Goal: Task Accomplishment & Management: Use online tool/utility

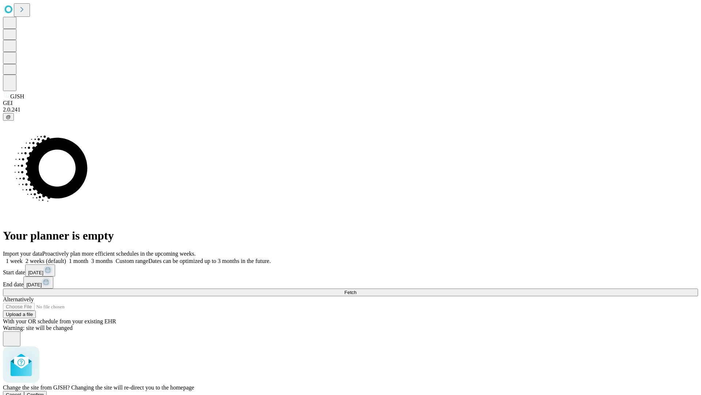
click at [44, 392] on span "Confirm" at bounding box center [35, 394] width 17 height 5
click at [23, 258] on label "1 week" at bounding box center [13, 261] width 20 height 6
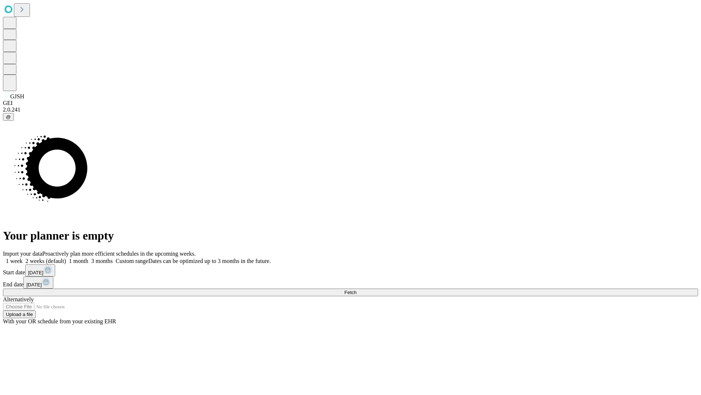
click at [357, 289] on span "Fetch" at bounding box center [350, 291] width 12 height 5
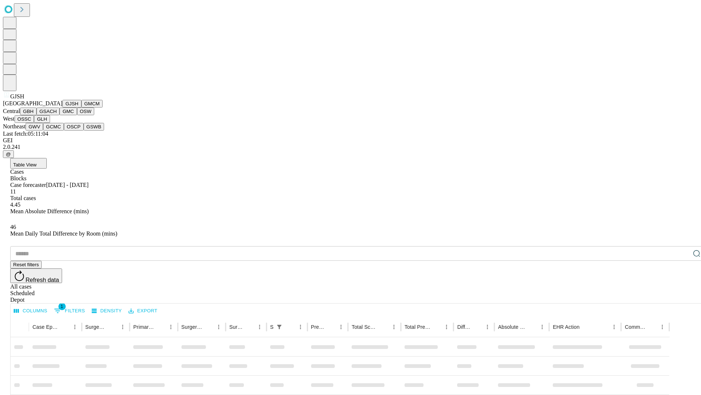
click at [81, 107] on button "GMCM" at bounding box center [91, 104] width 21 height 8
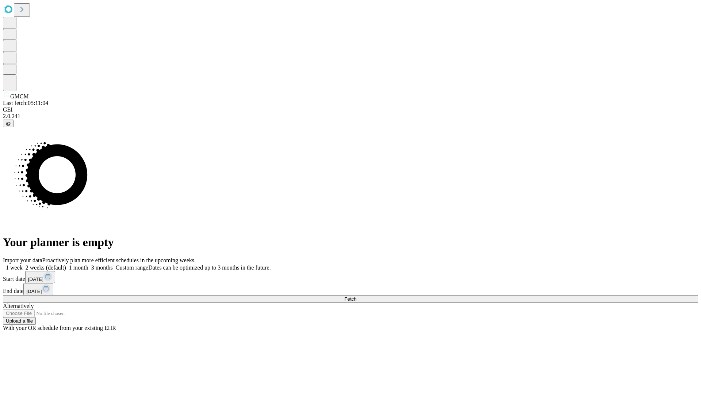
click at [23, 264] on label "1 week" at bounding box center [13, 267] width 20 height 6
click at [357, 296] on span "Fetch" at bounding box center [350, 298] width 12 height 5
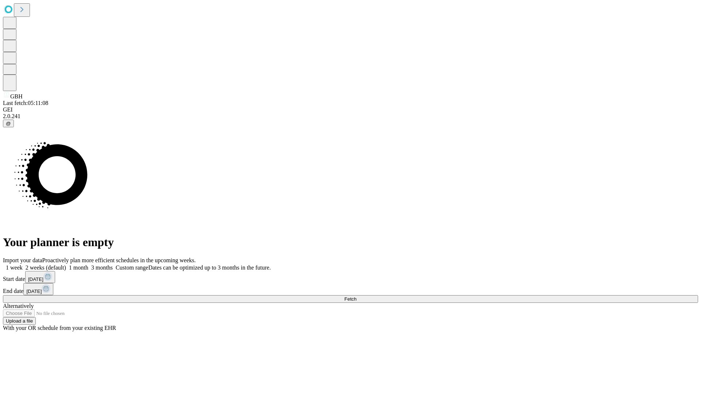
click at [23, 264] on label "1 week" at bounding box center [13, 267] width 20 height 6
click at [357, 296] on span "Fetch" at bounding box center [350, 298] width 12 height 5
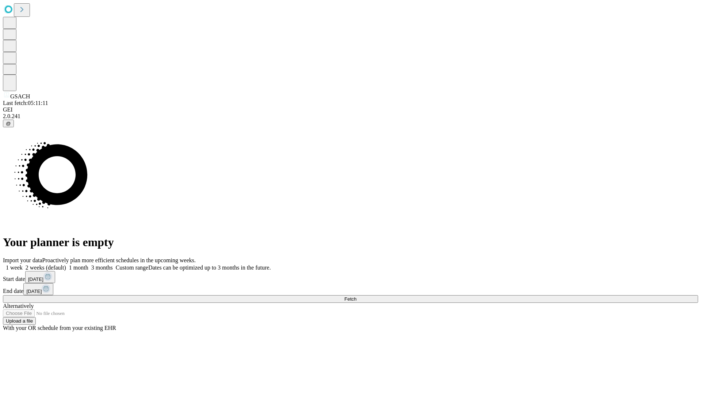
click at [23, 264] on label "1 week" at bounding box center [13, 267] width 20 height 6
click at [357, 296] on span "Fetch" at bounding box center [350, 298] width 12 height 5
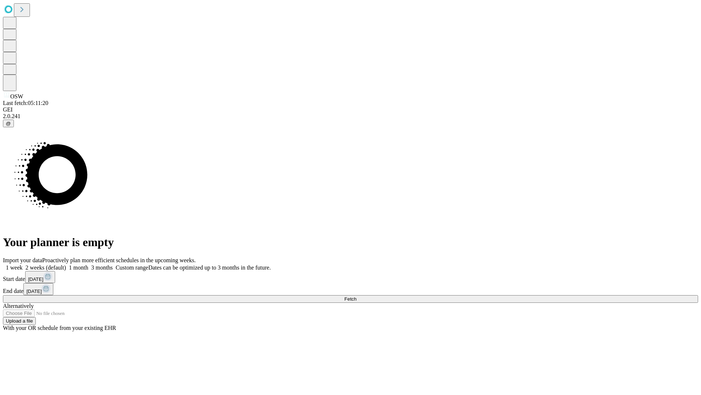
click at [23, 264] on label "1 week" at bounding box center [13, 267] width 20 height 6
click at [357, 296] on span "Fetch" at bounding box center [350, 298] width 12 height 5
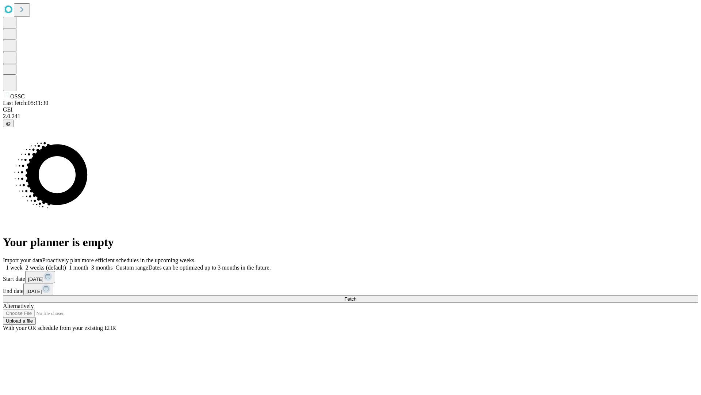
click at [23, 264] on label "1 week" at bounding box center [13, 267] width 20 height 6
click at [357, 296] on span "Fetch" at bounding box center [350, 298] width 12 height 5
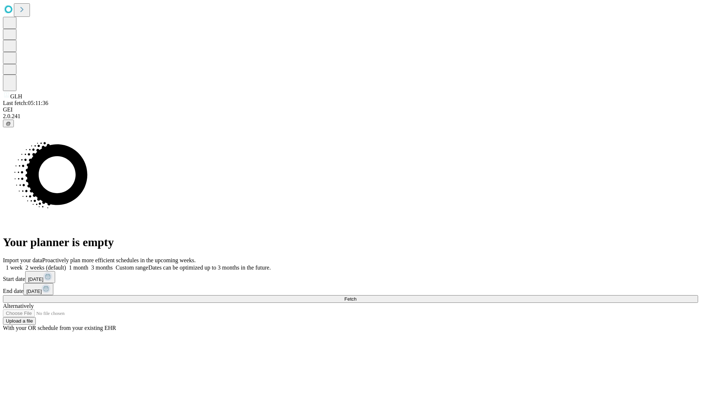
click at [23, 264] on label "1 week" at bounding box center [13, 267] width 20 height 6
click at [357, 296] on span "Fetch" at bounding box center [350, 298] width 12 height 5
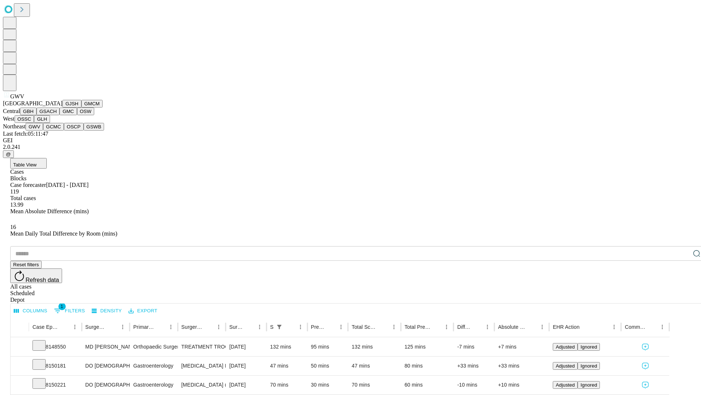
click at [57, 130] on button "GCMC" at bounding box center [53, 127] width 21 height 8
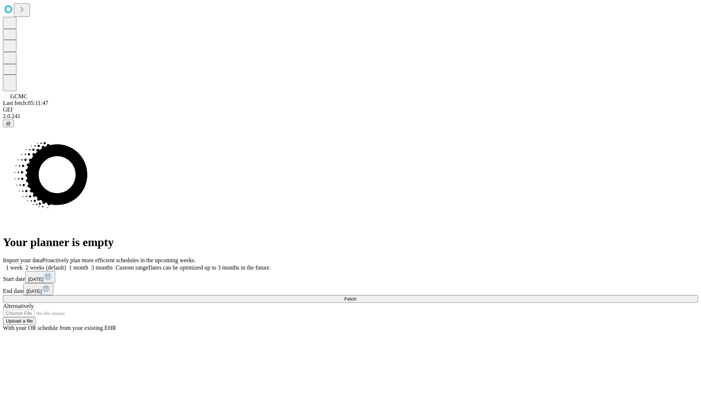
click at [357, 296] on span "Fetch" at bounding box center [350, 298] width 12 height 5
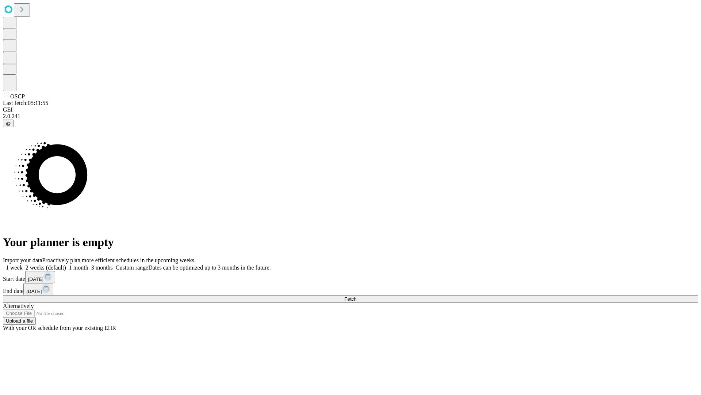
click at [23, 264] on label "1 week" at bounding box center [13, 267] width 20 height 6
click at [357, 296] on span "Fetch" at bounding box center [350, 298] width 12 height 5
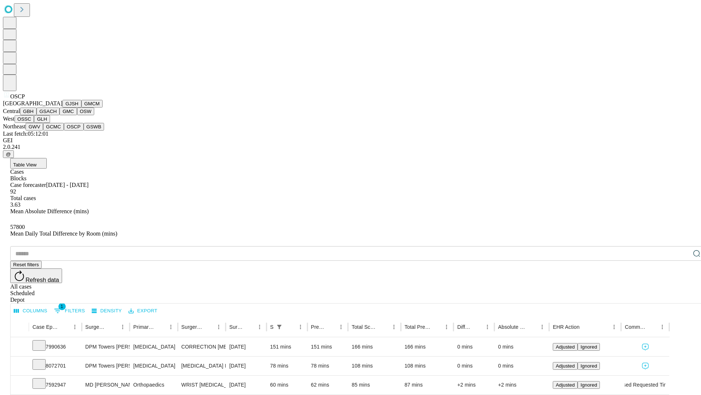
click at [84, 130] on button "GSWB" at bounding box center [94, 127] width 21 height 8
